Goal: Task Accomplishment & Management: Use online tool/utility

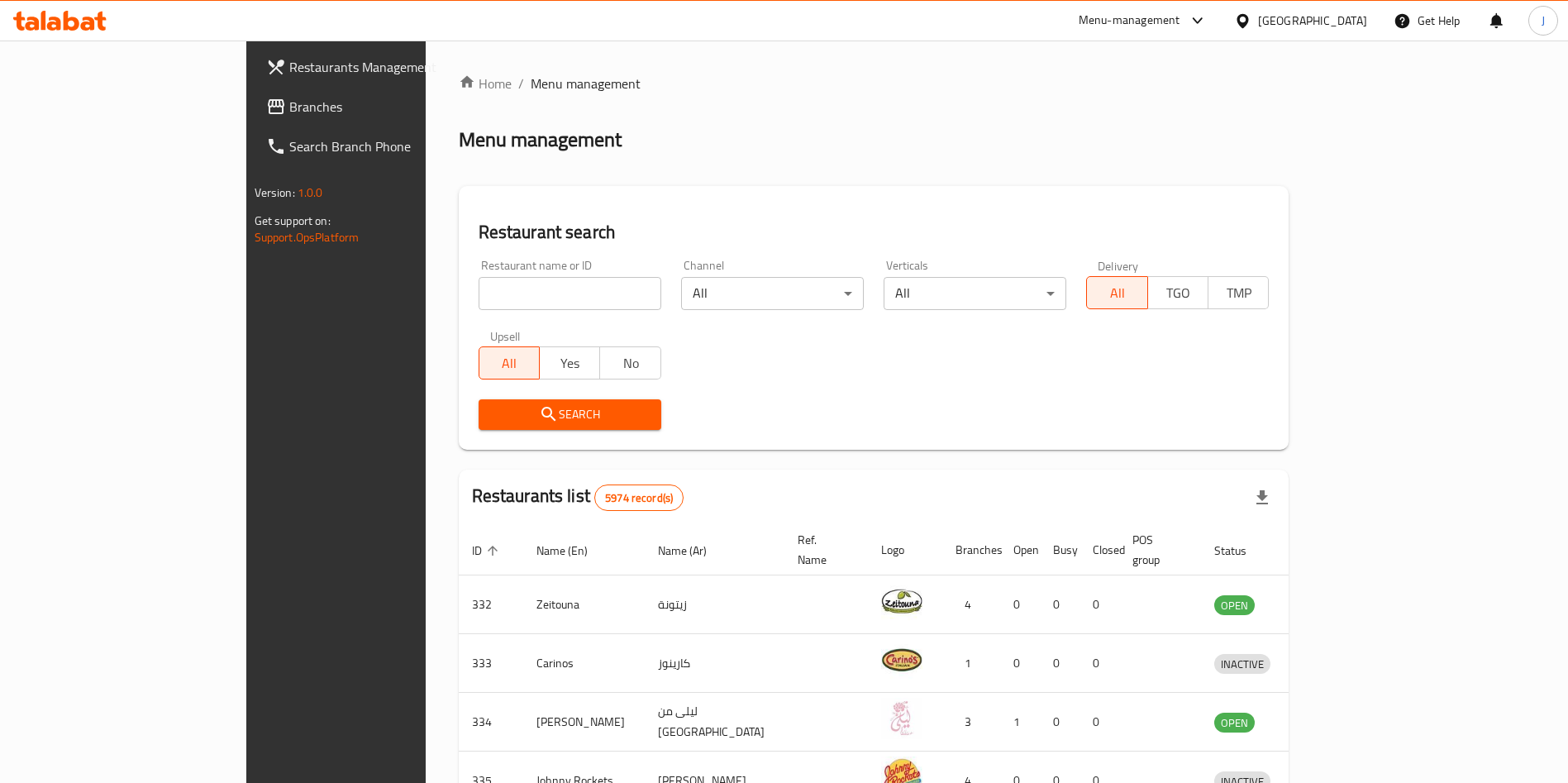
click at [492, 287] on input "search" at bounding box center [569, 293] width 182 height 33
type input "hadh"
click button "Search" at bounding box center [569, 414] width 182 height 31
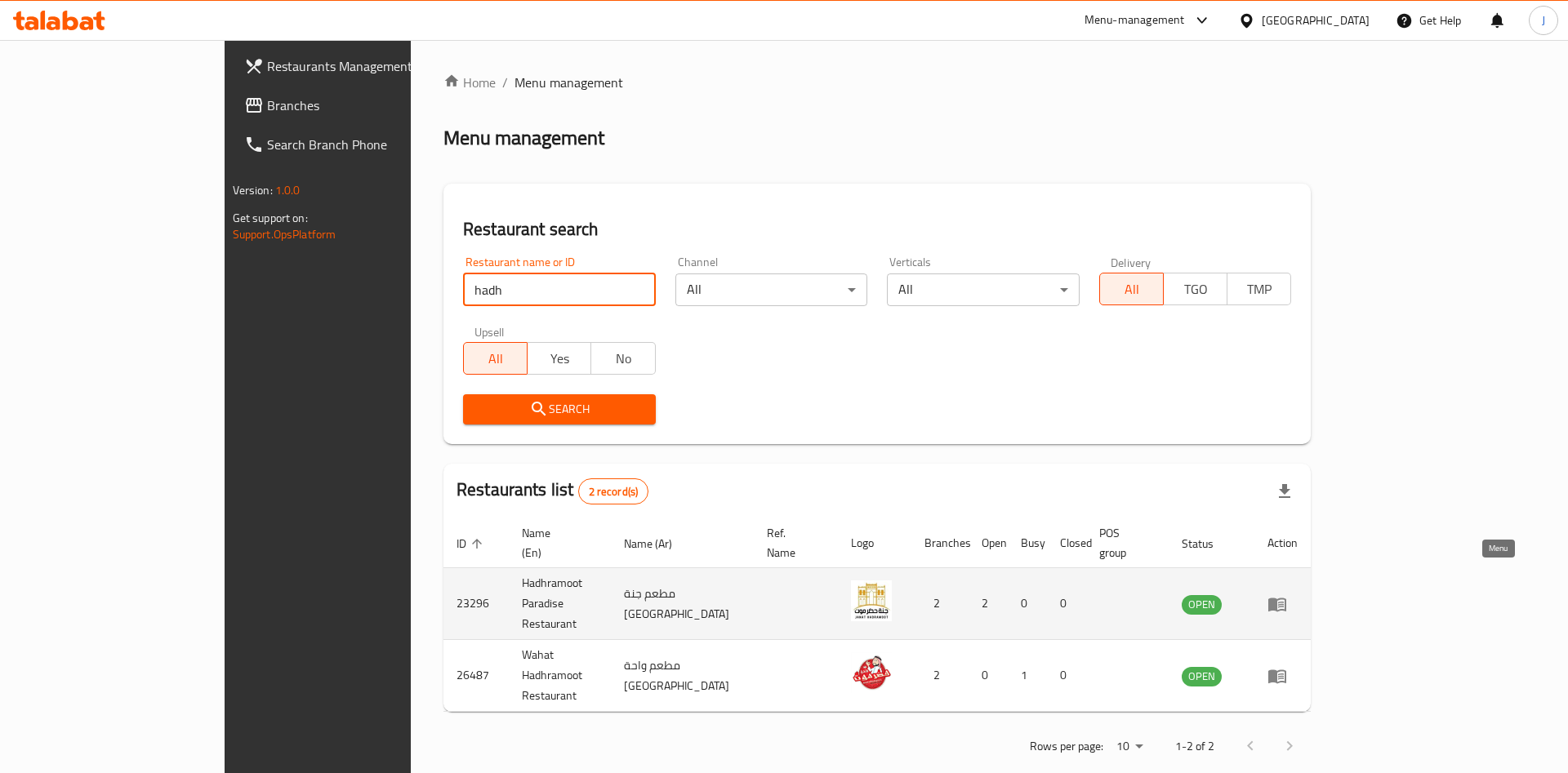
click at [1286, 598] on icon "enhanced table" at bounding box center [1277, 604] width 18 height 14
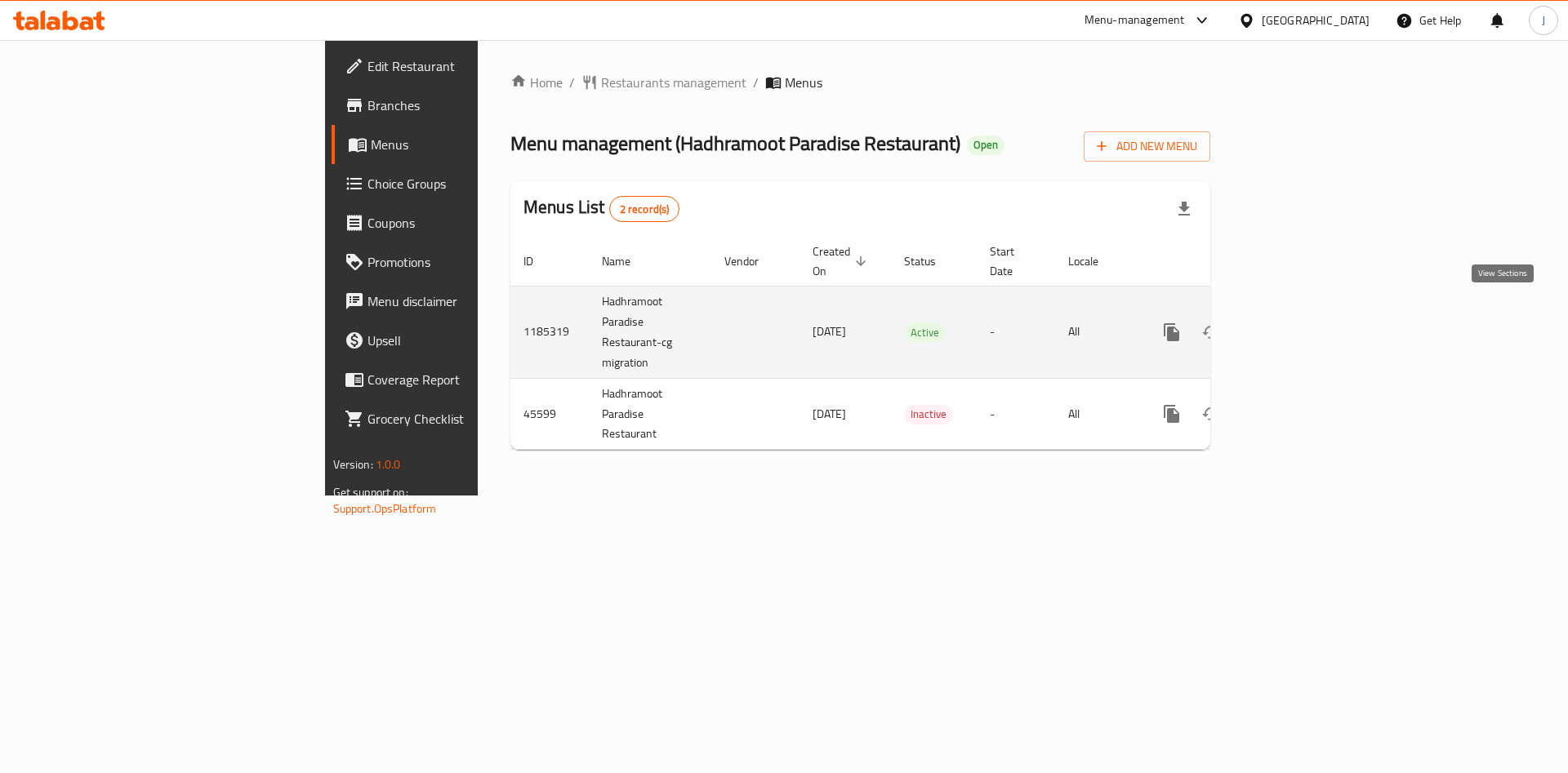
click at [1299, 323] on icon "enhanced table" at bounding box center [1289, 332] width 19 height 19
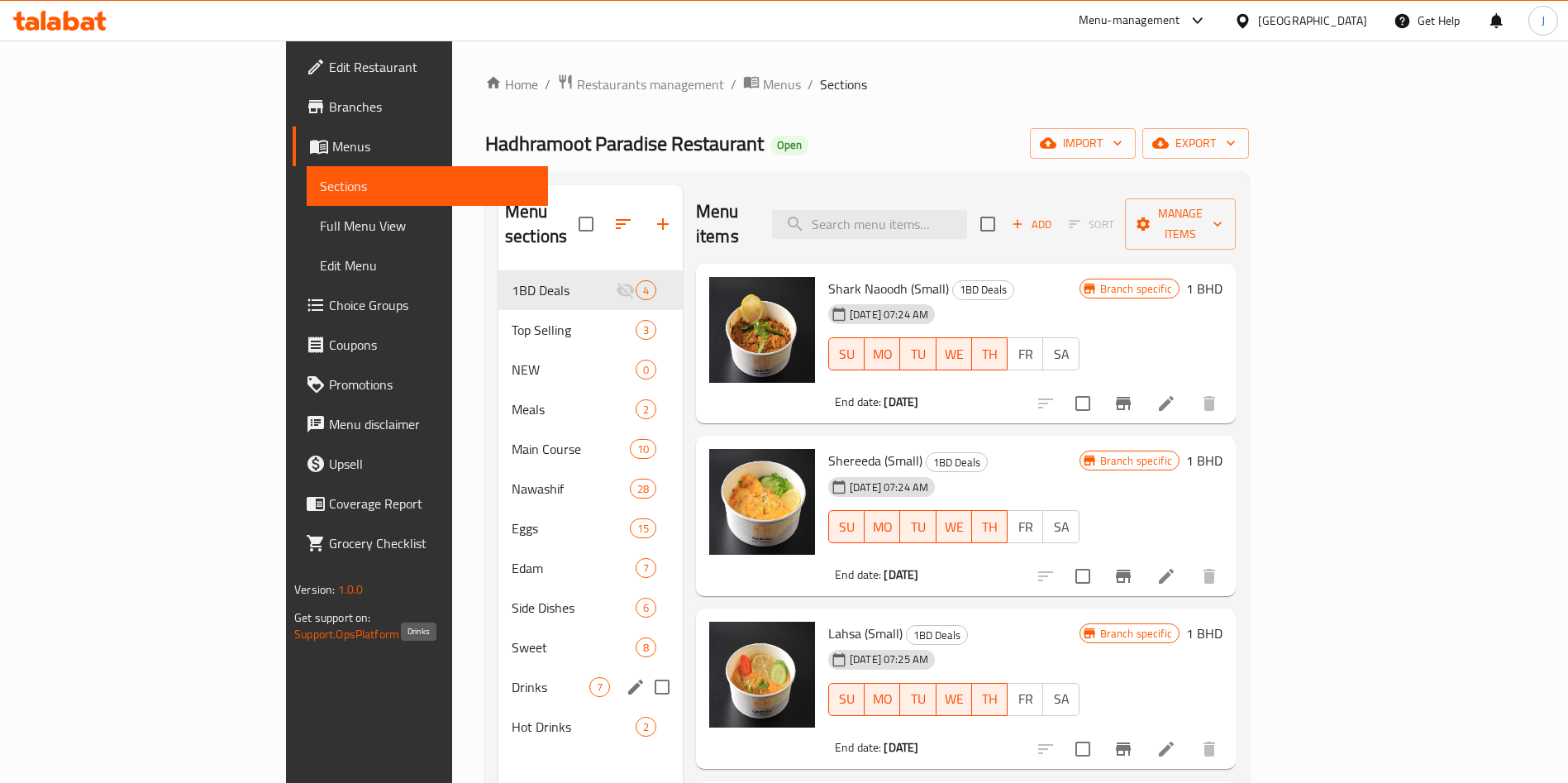
click at [512, 677] on span "Drinks" at bounding box center [551, 686] width 78 height 19
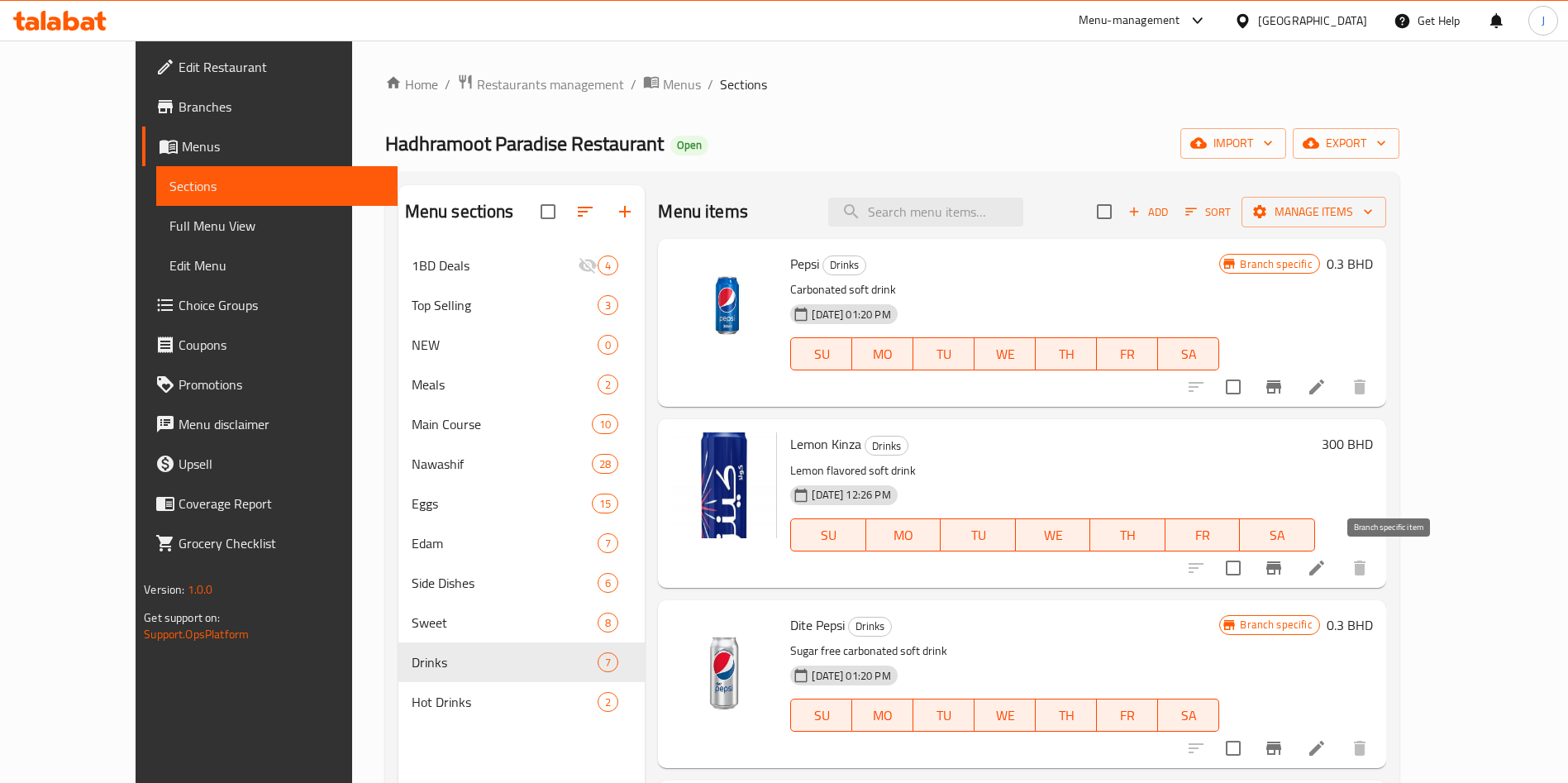
click at [1281, 568] on icon "Branch-specific-item" at bounding box center [1274, 567] width 15 height 13
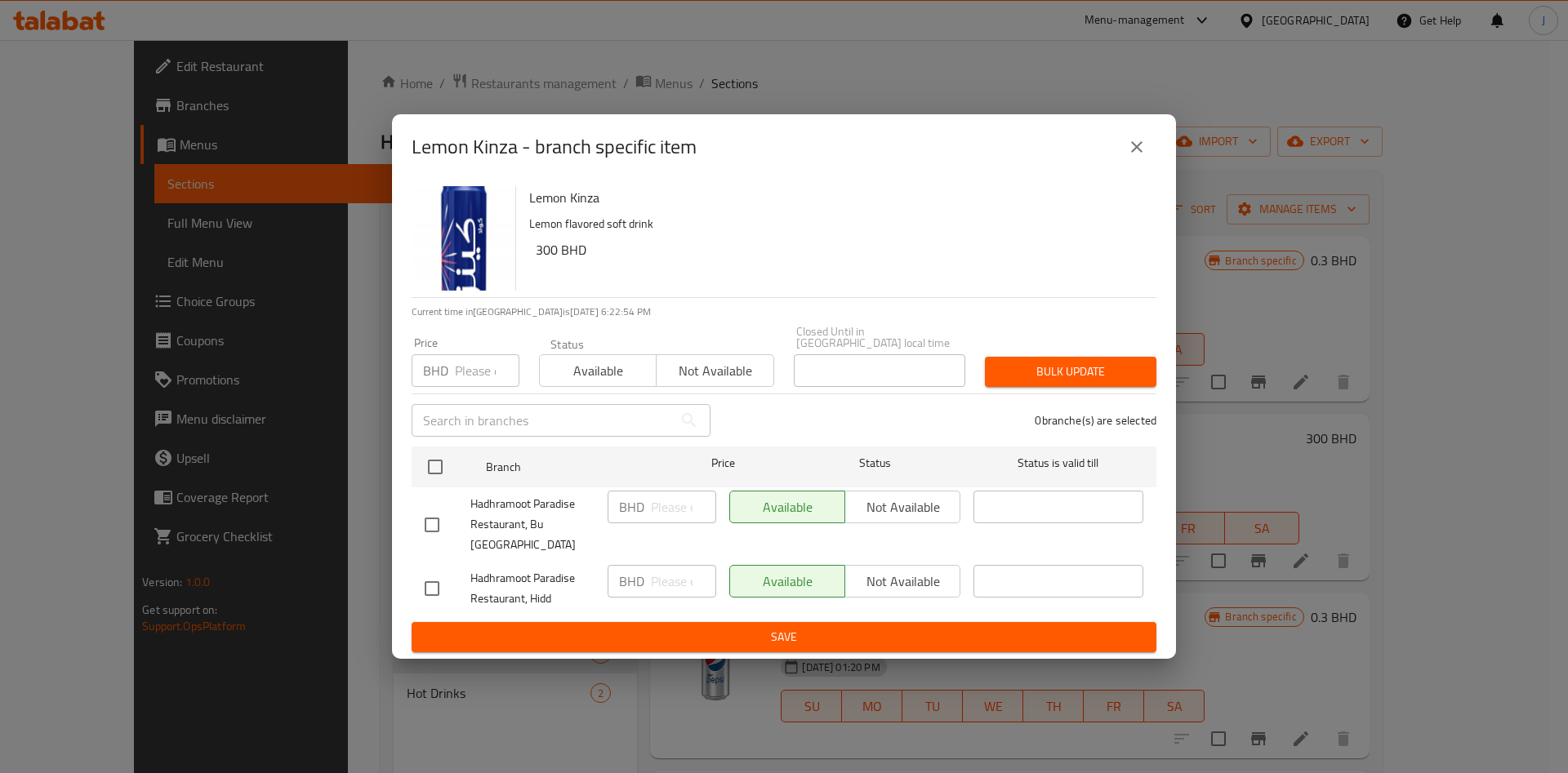
click at [479, 381] on input "number" at bounding box center [486, 371] width 65 height 33
type input "0.3"
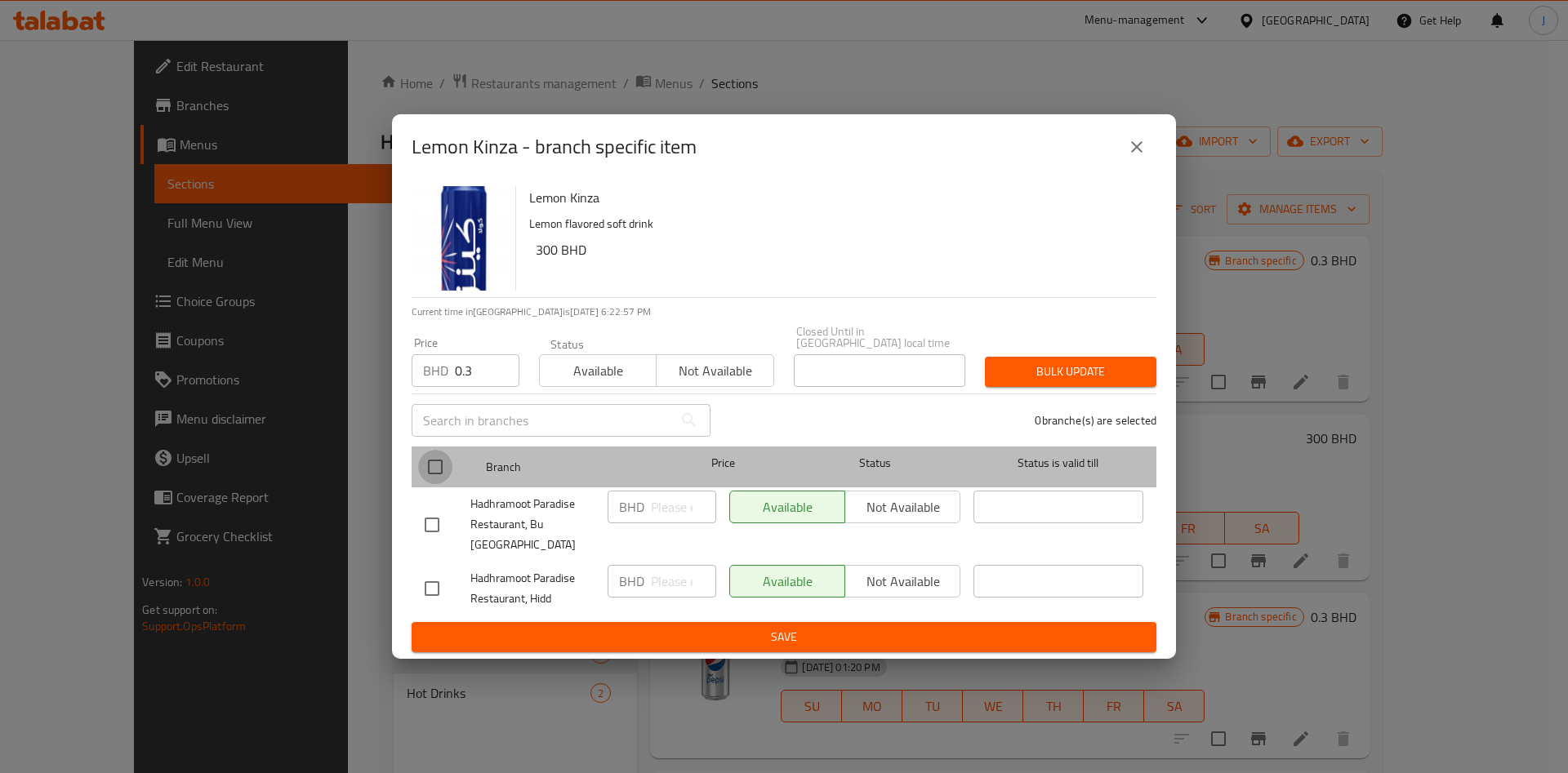
click at [432, 484] on input "checkbox" at bounding box center [435, 467] width 35 height 35
checkbox input "true"
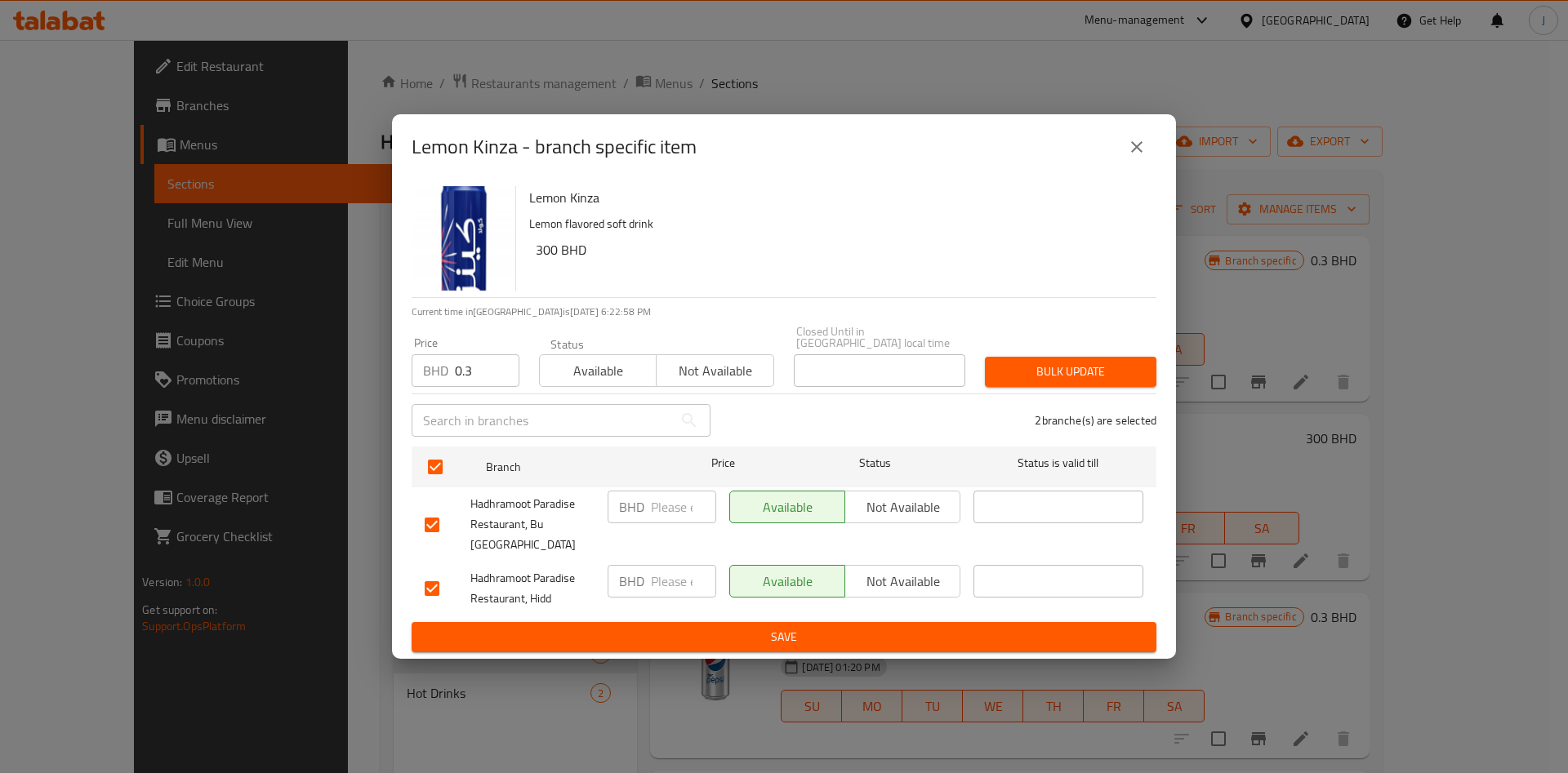
click at [1082, 366] on span "Bulk update" at bounding box center [1070, 372] width 145 height 20
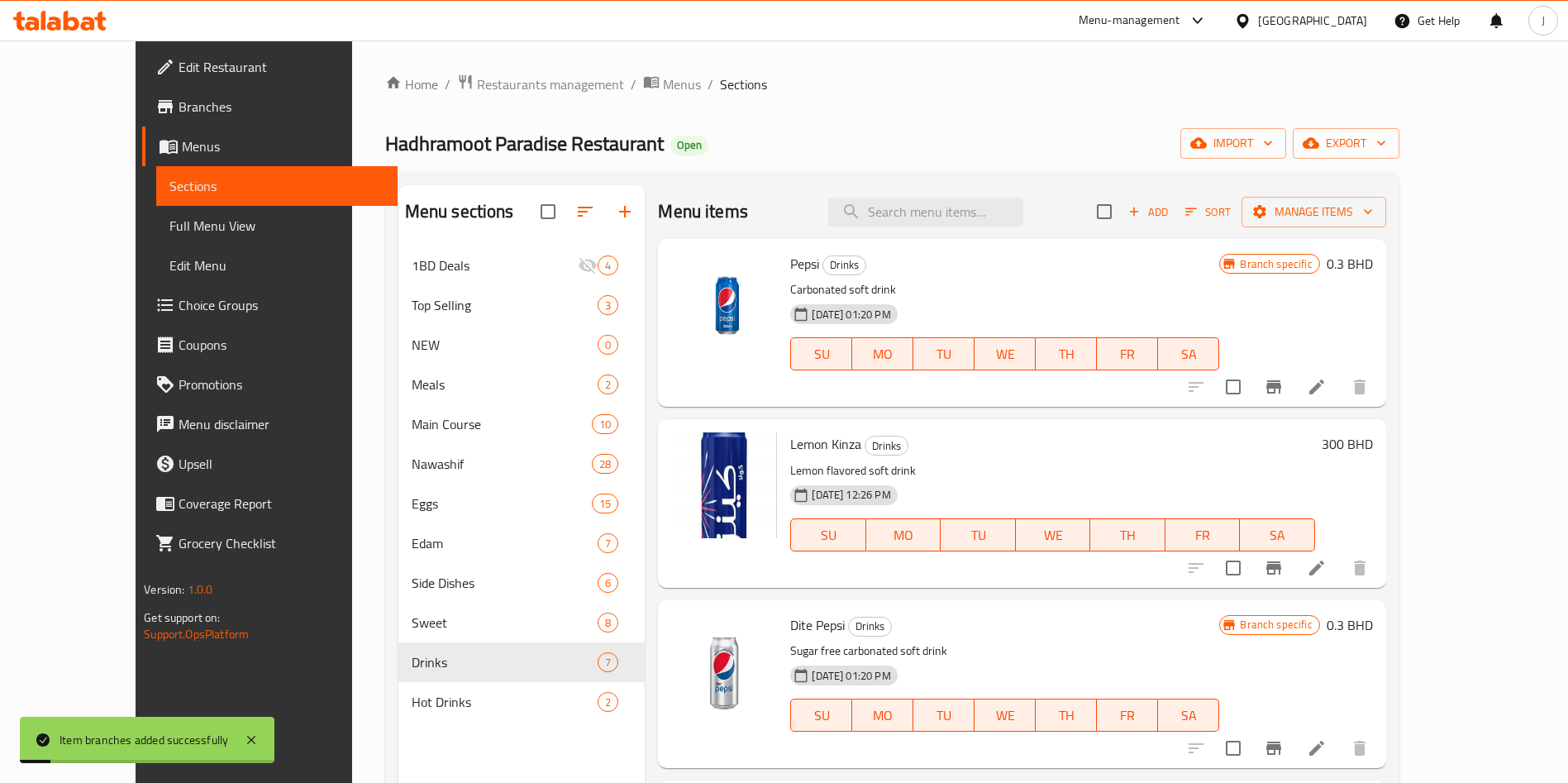
click at [169, 267] on span "Edit Menu" at bounding box center [277, 265] width 215 height 19
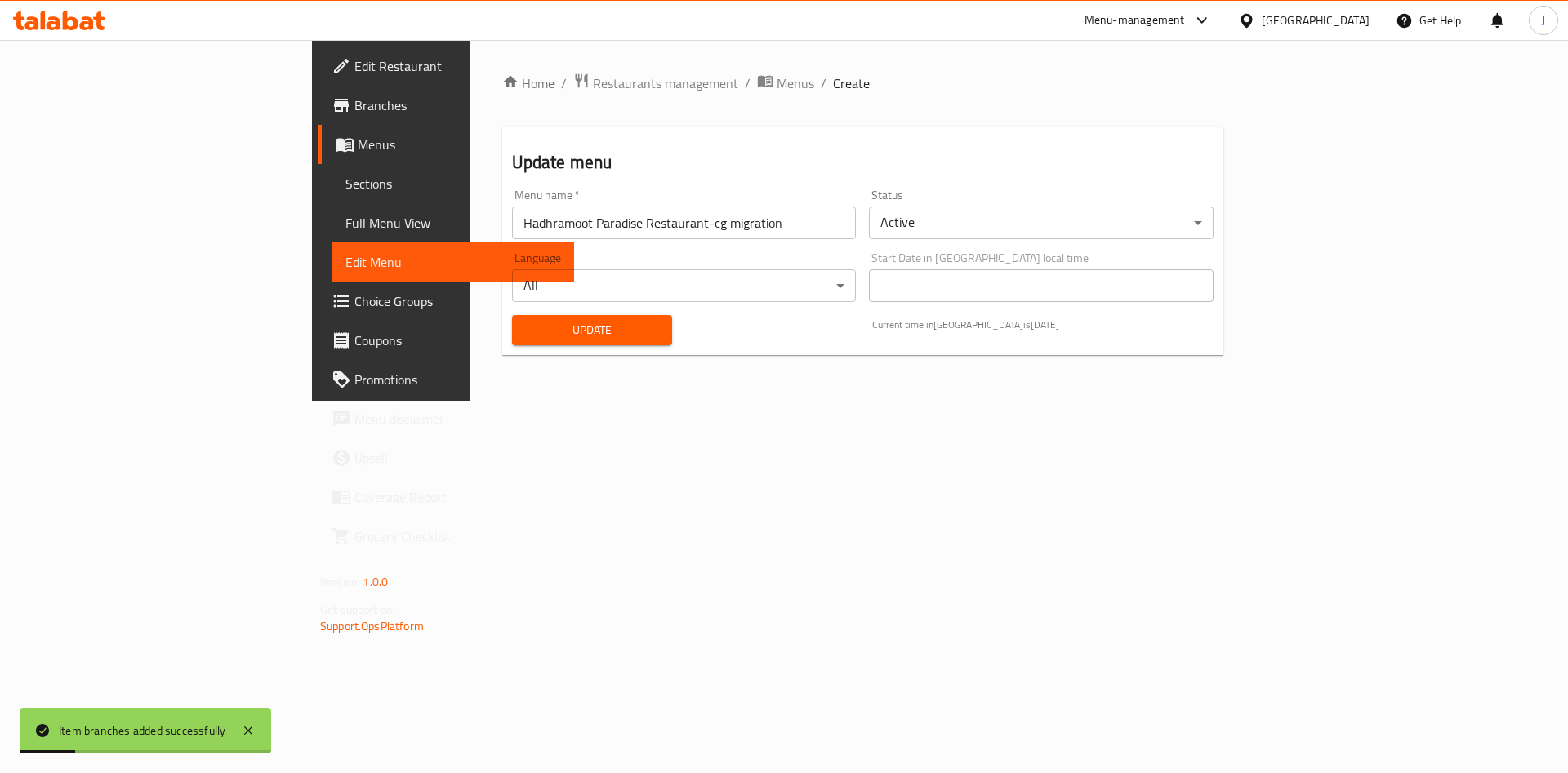
click at [525, 324] on span "Update" at bounding box center [592, 330] width 134 height 20
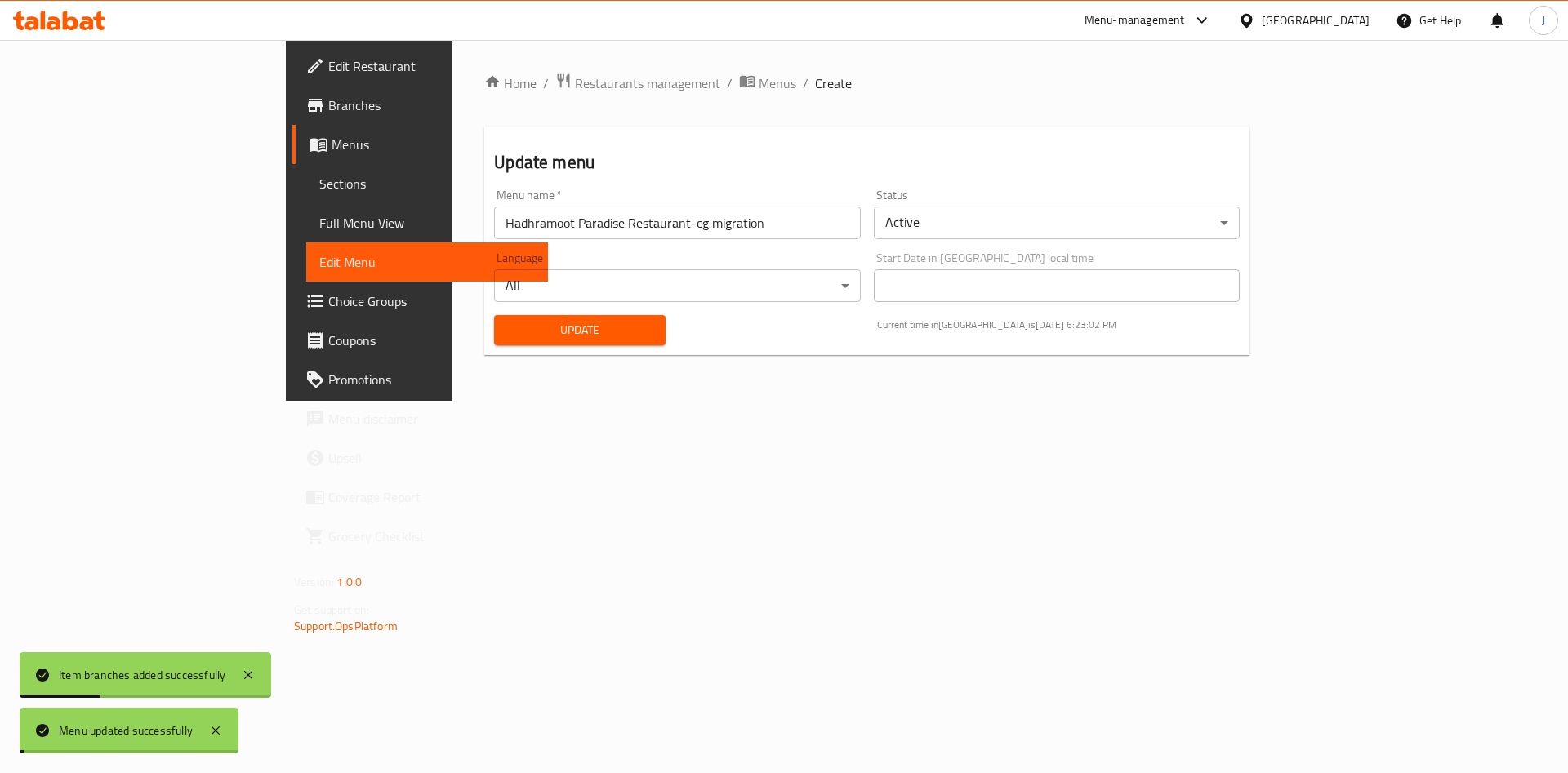
click at [507, 330] on span "Update" at bounding box center [580, 330] width 145 height 20
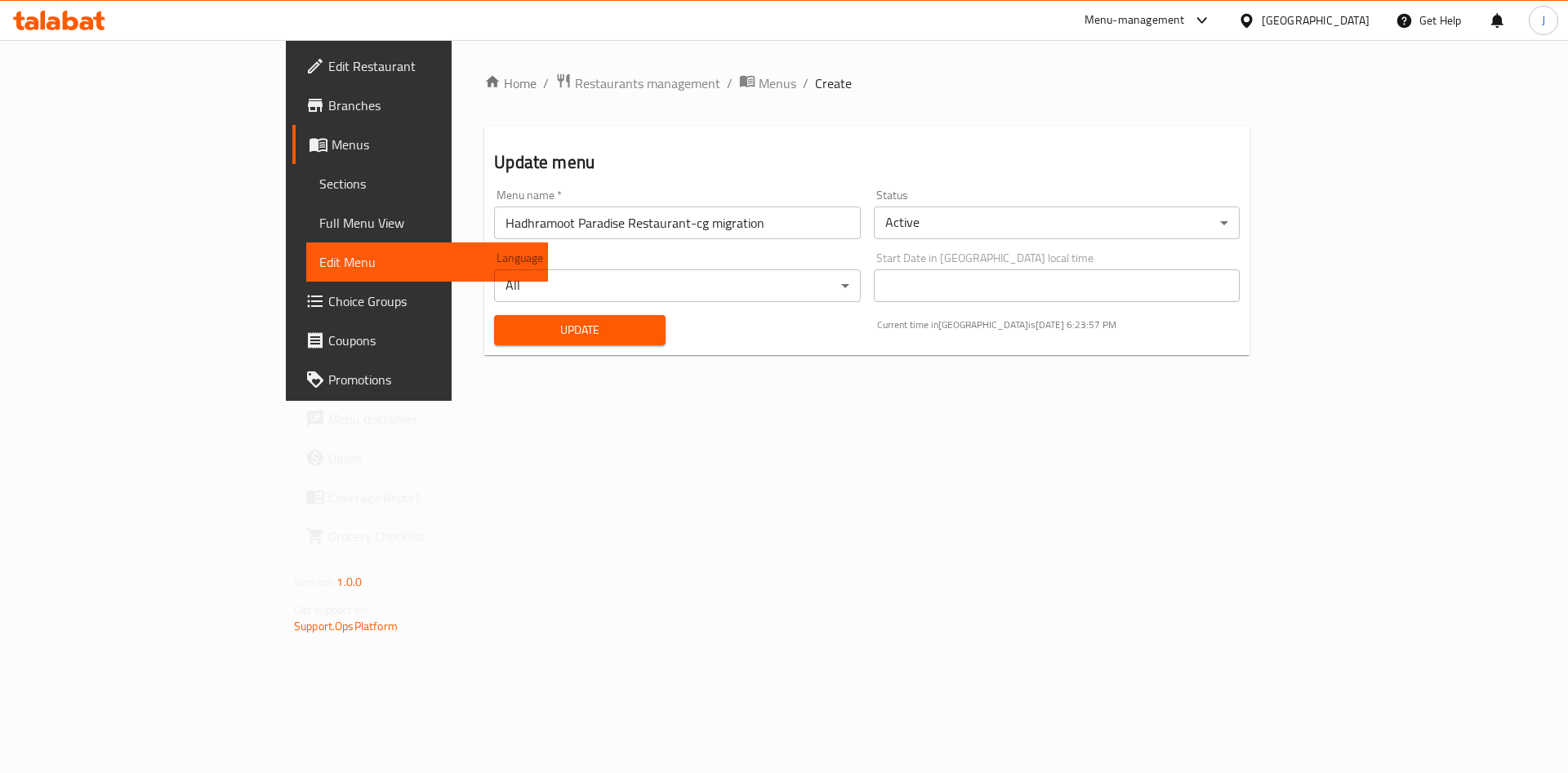
click at [507, 322] on span "Update" at bounding box center [580, 330] width 145 height 20
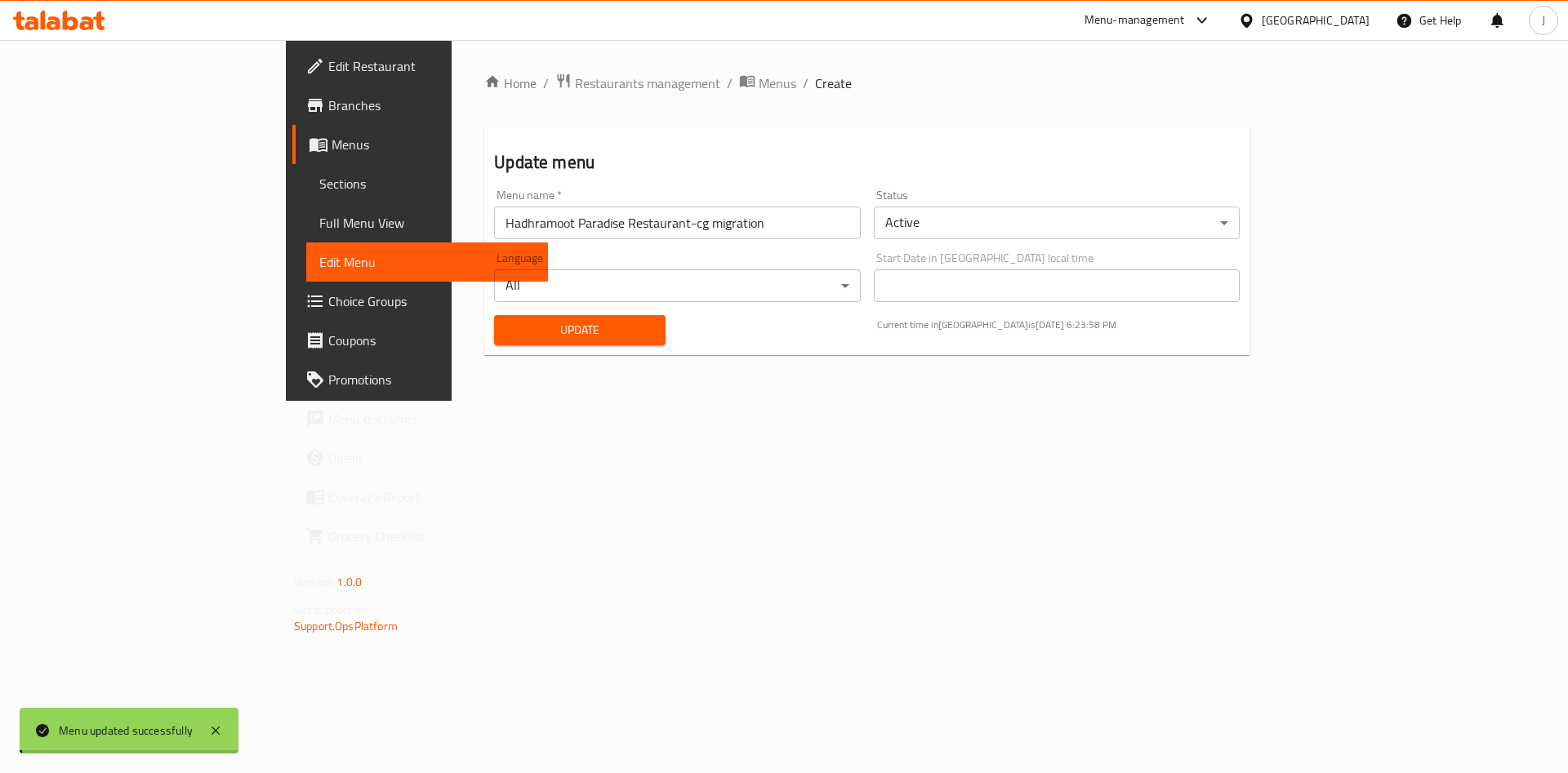
click at [485, 326] on div "Home / Restaurants management / Menus / Create Update menu Menu name   * Hadhra…" at bounding box center [867, 219] width 765 height 295
click at [507, 326] on span "Update" at bounding box center [580, 330] width 145 height 20
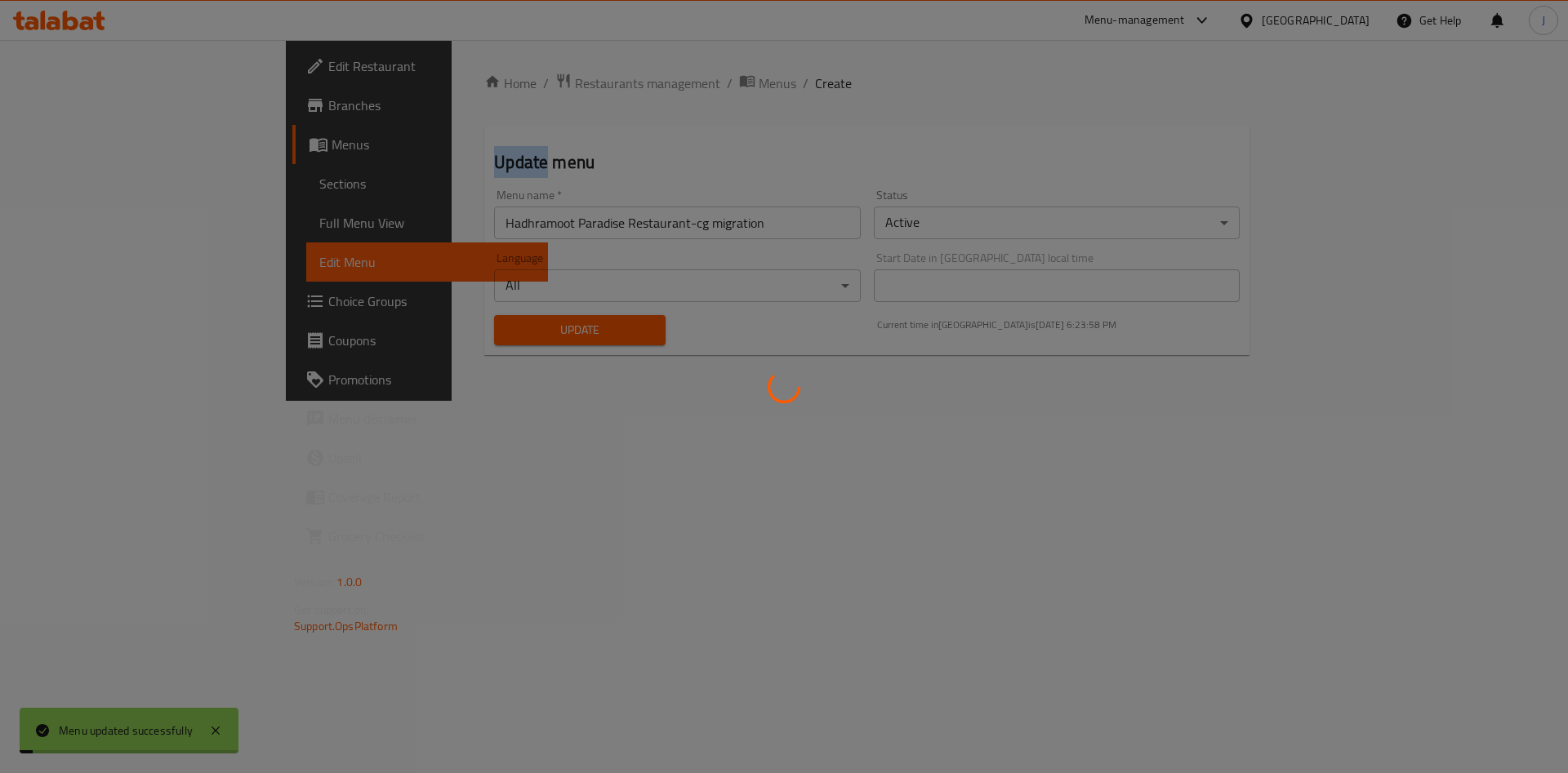
click at [488, 324] on div at bounding box center [784, 386] width 1568 height 773
click at [488, 323] on div at bounding box center [784, 386] width 1568 height 773
